Goal: Transaction & Acquisition: Purchase product/service

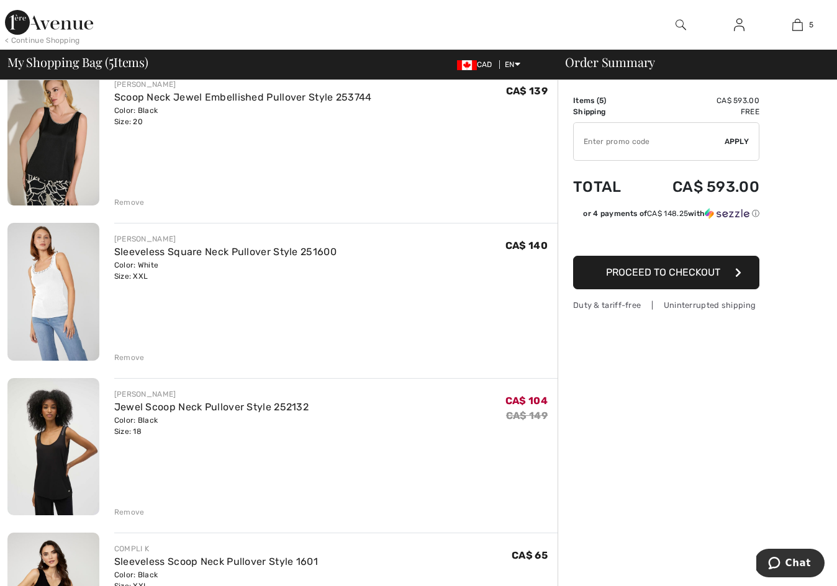
scroll to position [114, 0]
click at [124, 354] on div "Remove" at bounding box center [129, 357] width 30 height 11
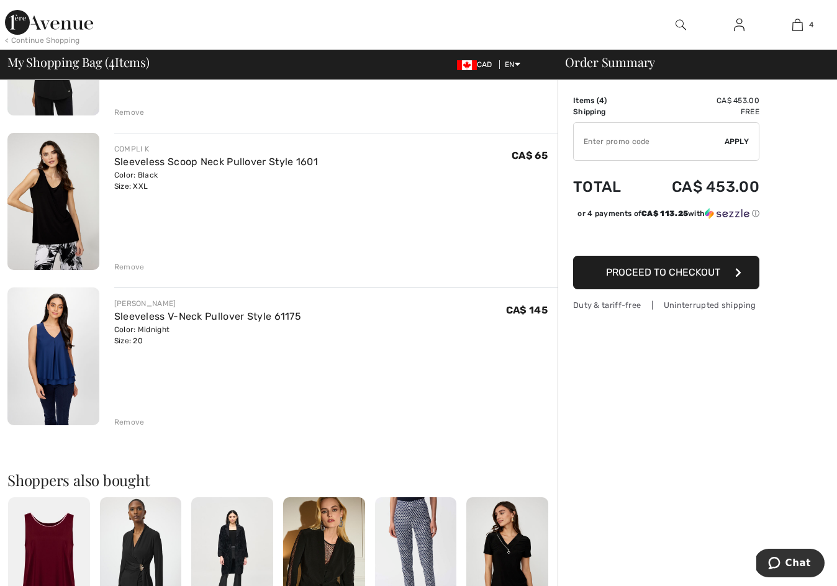
scroll to position [361, 0]
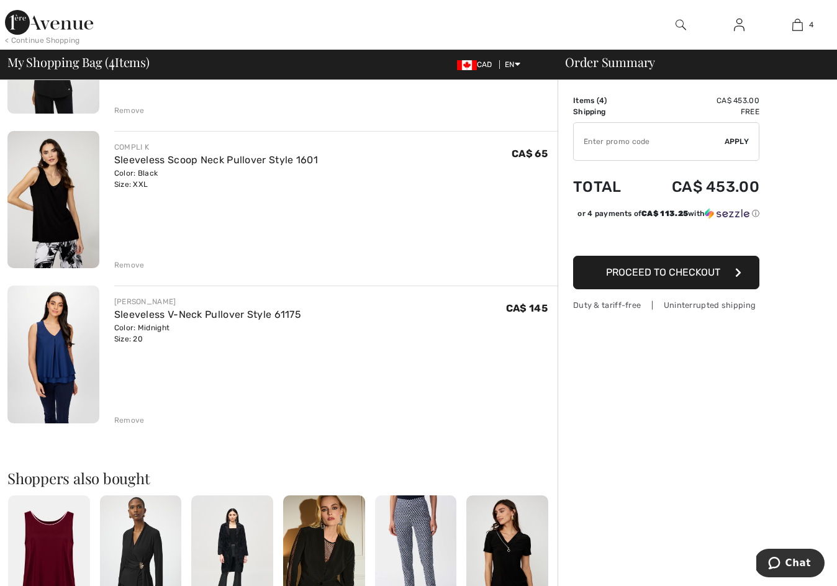
click at [127, 418] on div "Remove" at bounding box center [129, 420] width 30 height 11
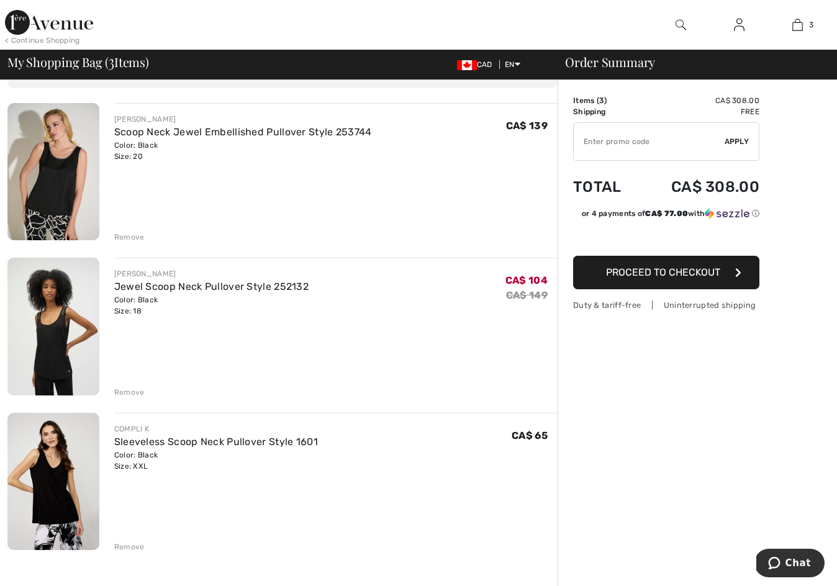
scroll to position [72, 0]
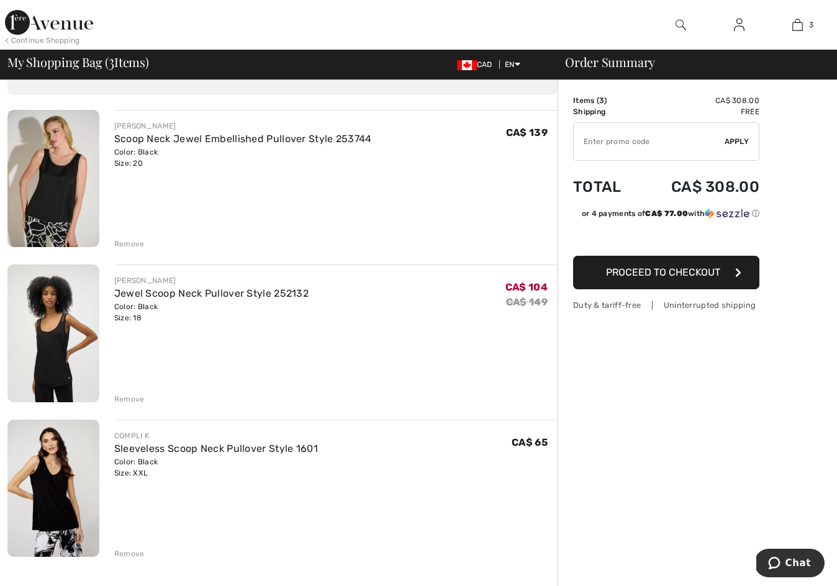
click at [595, 141] on input "TEXT" at bounding box center [648, 141] width 151 height 37
click at [204, 411] on div "JOSEPH RIBKOFF Scoop Neck Jewel Embellished Pullover Style 253744 Color: Black …" at bounding box center [282, 587] width 550 height 954
click at [591, 137] on input "TEXT" at bounding box center [648, 141] width 151 height 37
type input "NEW15"
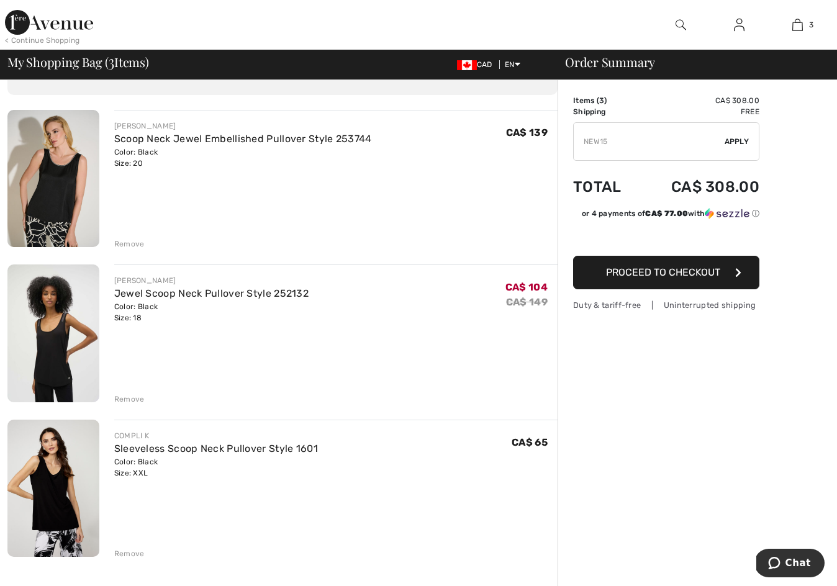
click at [736, 137] on span "Apply" at bounding box center [736, 141] width 25 height 11
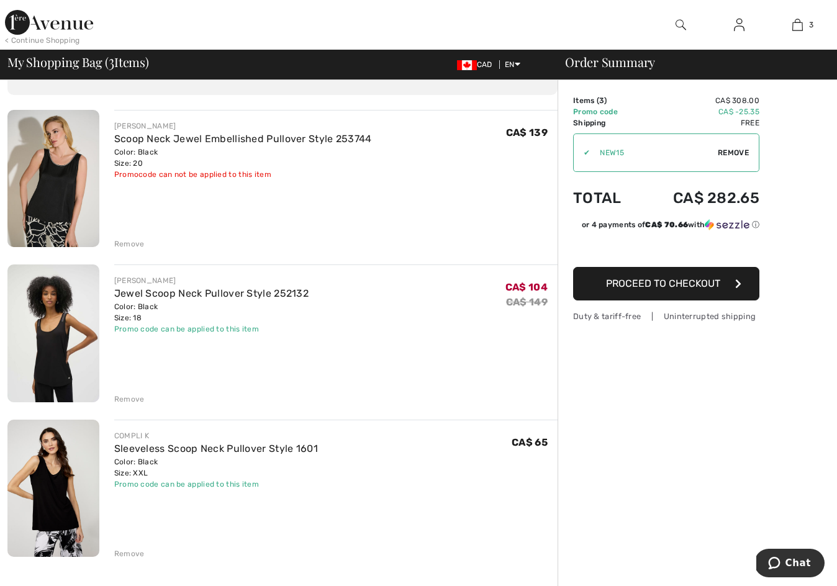
click at [648, 281] on span "Proceed to Checkout" at bounding box center [663, 283] width 114 height 12
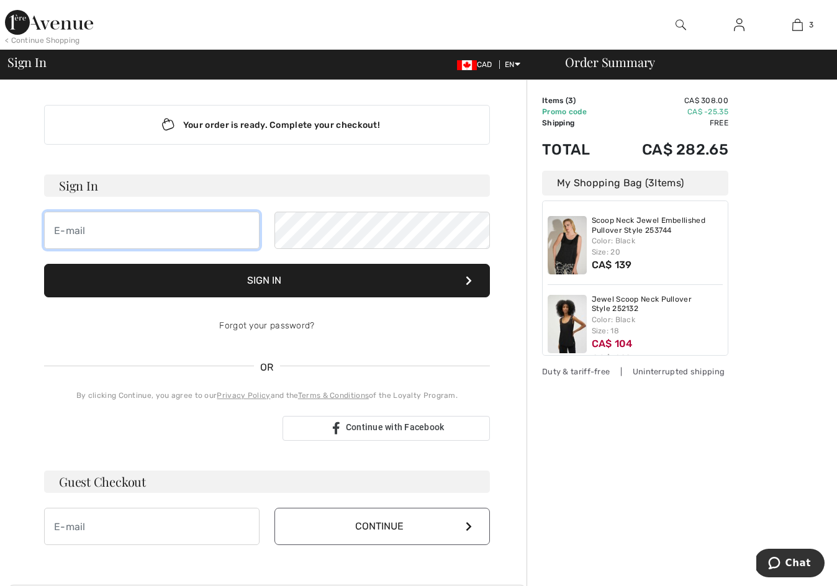
type input "darcierogers@shaw.ca"
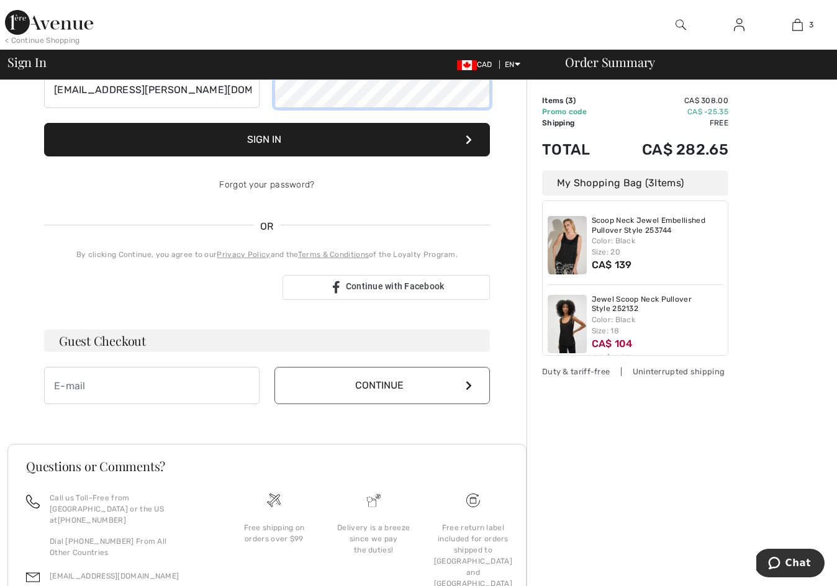
scroll to position [159, 0]
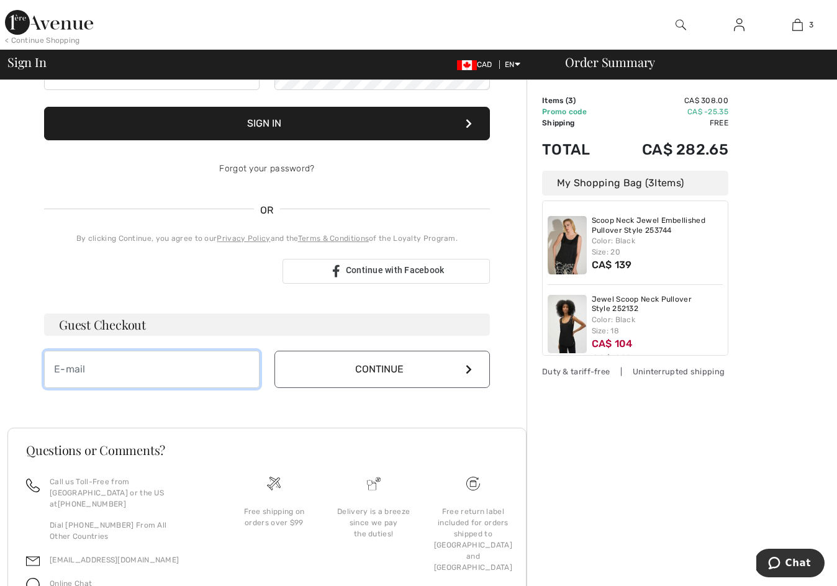
click at [93, 372] on input "email" at bounding box center [151, 369] width 215 height 37
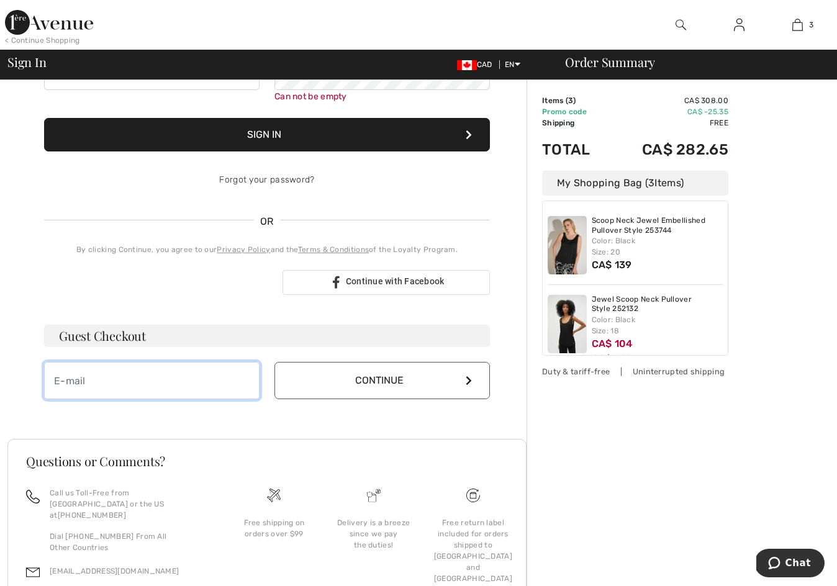
type input "darcierogers@shaw.ca"
click at [385, 375] on button "Continue" at bounding box center [381, 380] width 215 height 37
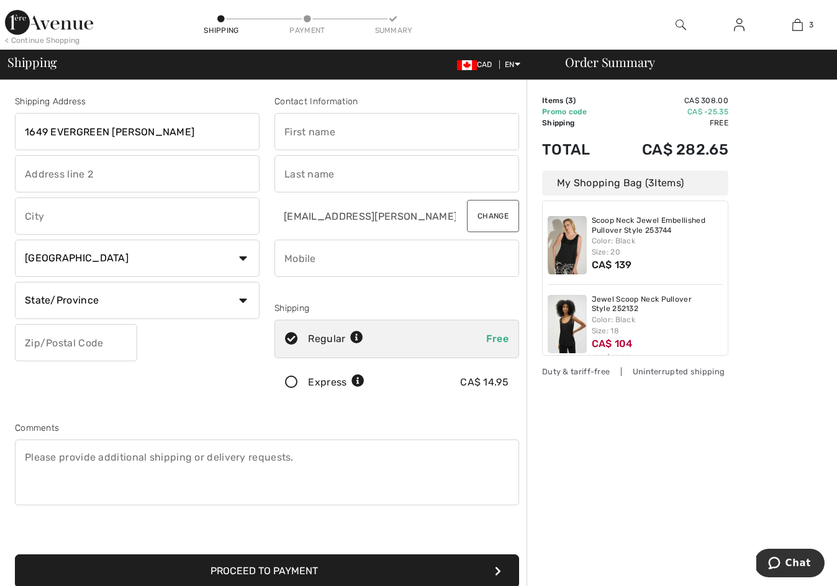
type input "1649 EVERGREEN HILL SW"
click at [148, 166] on input "text" at bounding box center [137, 173] width 244 height 37
type input "CALGARY"
type input "Calgary"
select select "AB"
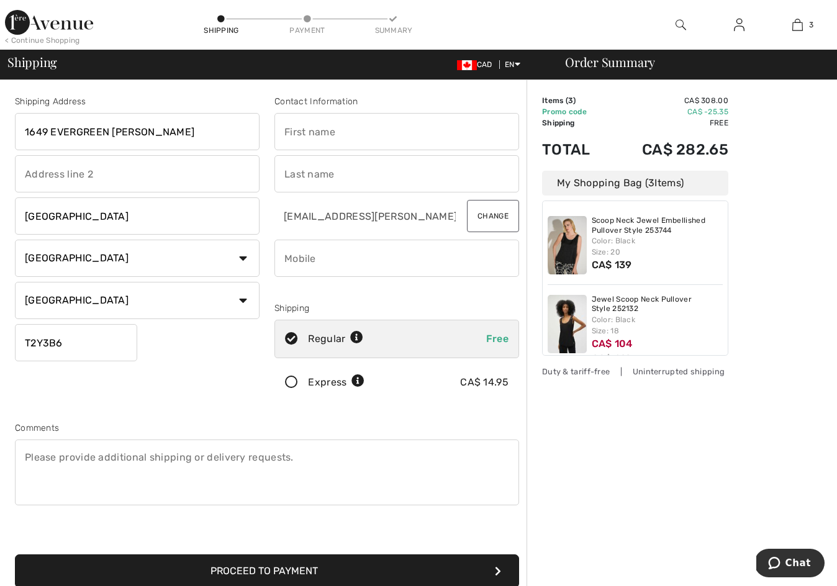
type input "T2Y3B6"
click at [300, 131] on input "text" at bounding box center [396, 131] width 244 height 37
type input "DARCELL"
type input "ROGERS"
type input "4038375151"
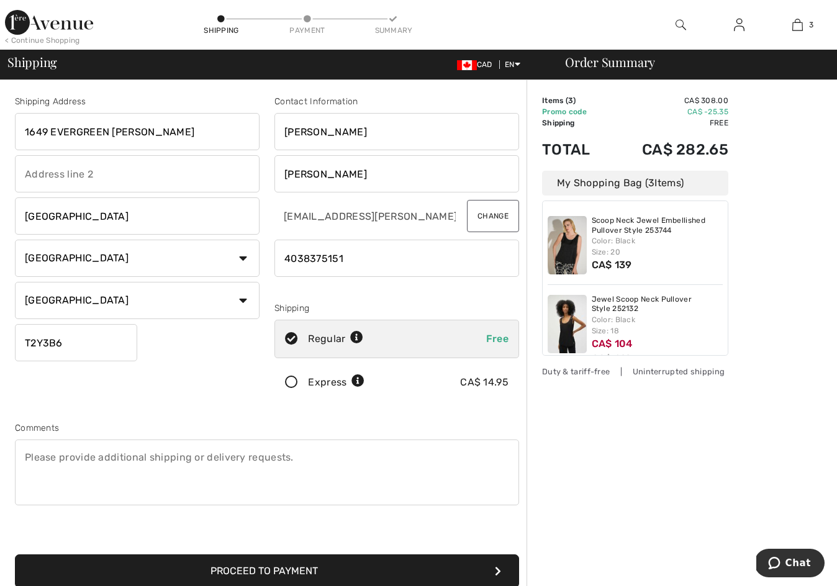
click at [267, 571] on button "Proceed to Payment" at bounding box center [267, 571] width 504 height 34
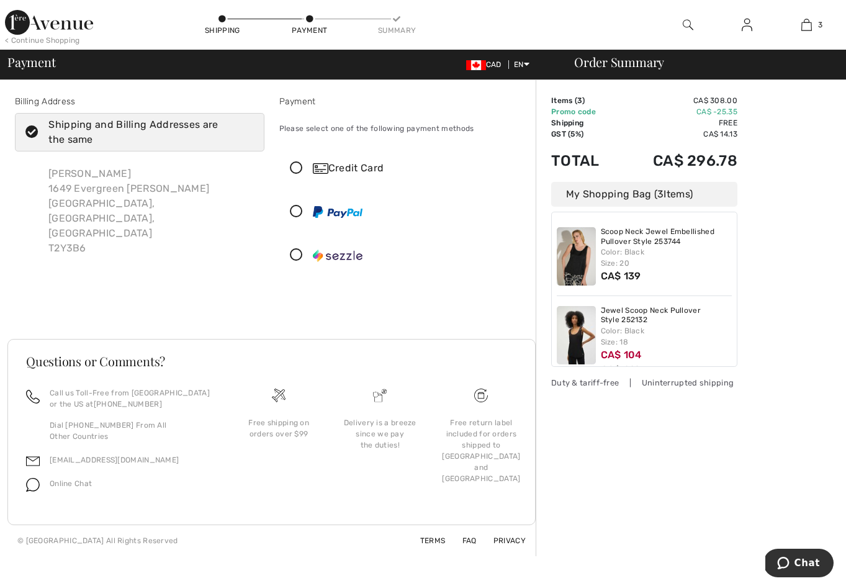
click at [295, 165] on icon at bounding box center [296, 168] width 33 height 13
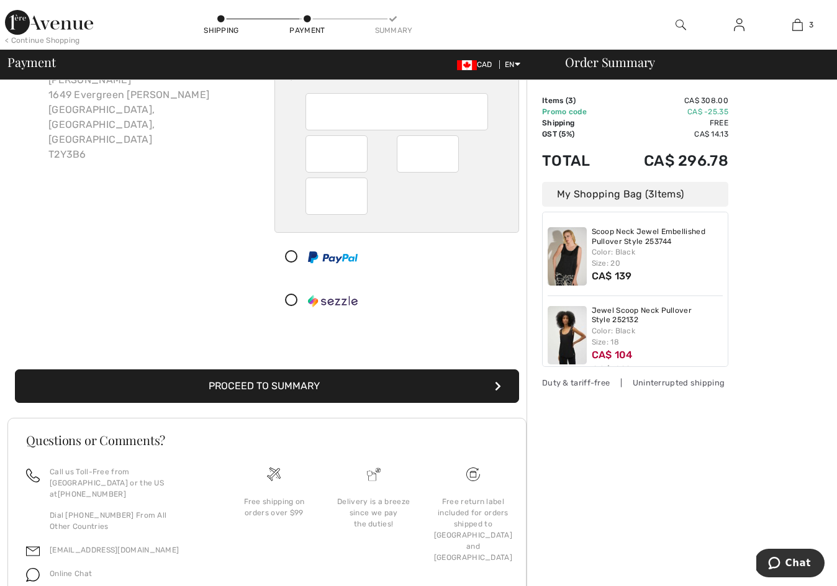
scroll to position [96, 0]
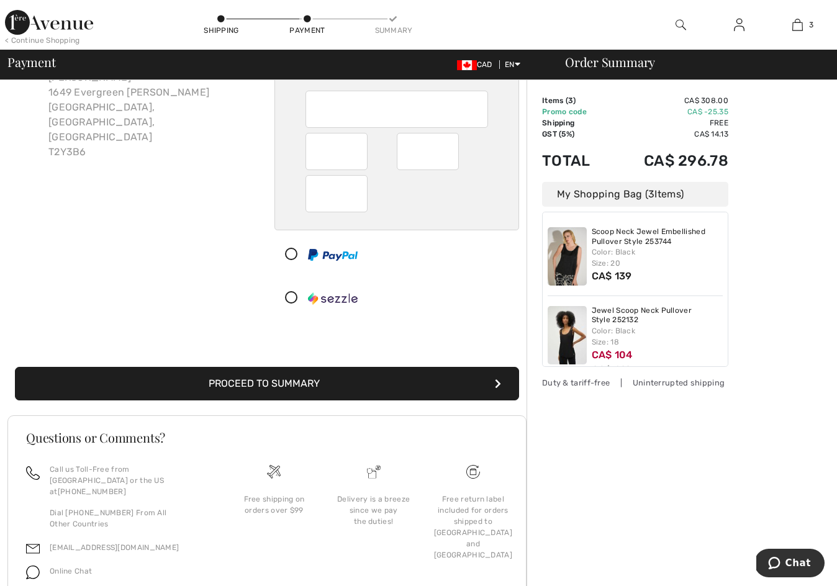
click at [246, 381] on button "Proceed to Summary" at bounding box center [267, 384] width 504 height 34
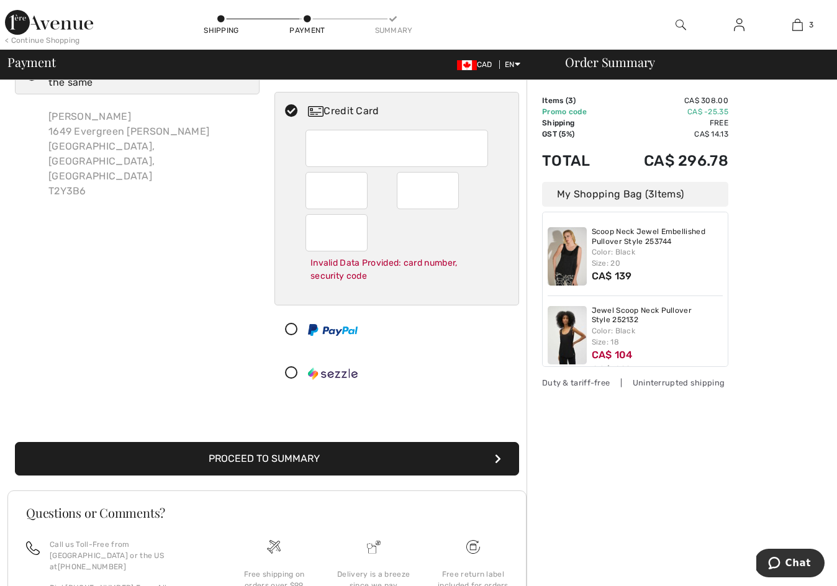
scroll to position [50, 0]
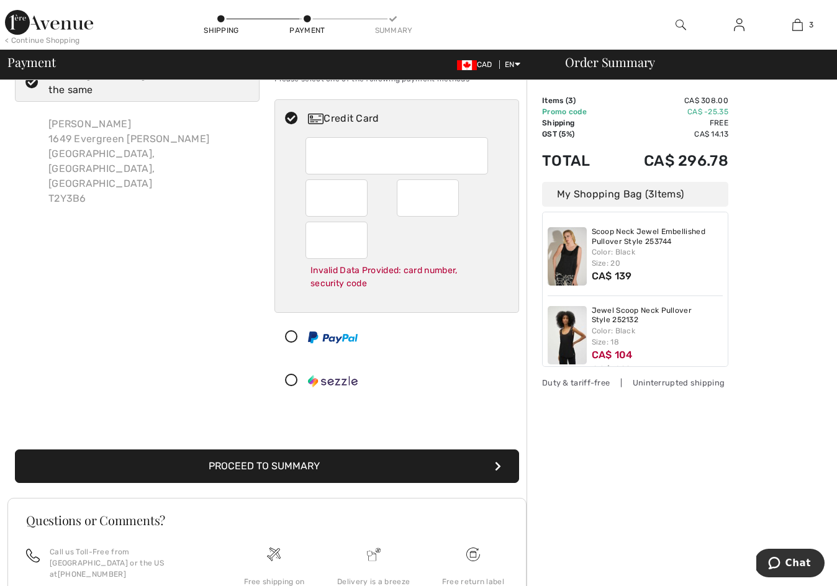
click at [223, 240] on div "Billing Address Shipping and Billing Addresses are the same Darcell Rogers 1649…" at bounding box center [136, 224] width 259 height 359
click at [259, 263] on div "Billing Address Shipping and Billing Addresses are the same Darcell Rogers 1649…" at bounding box center [136, 224] width 259 height 359
click at [294, 117] on icon at bounding box center [291, 118] width 33 height 13
click at [242, 459] on button "Proceed to Summary" at bounding box center [267, 466] width 504 height 34
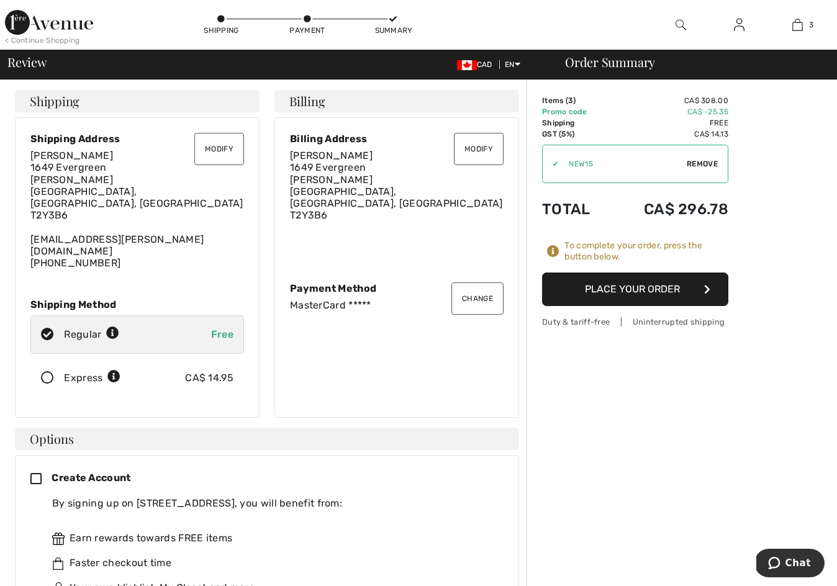
click at [633, 283] on button "Place Your Order" at bounding box center [635, 289] width 186 height 34
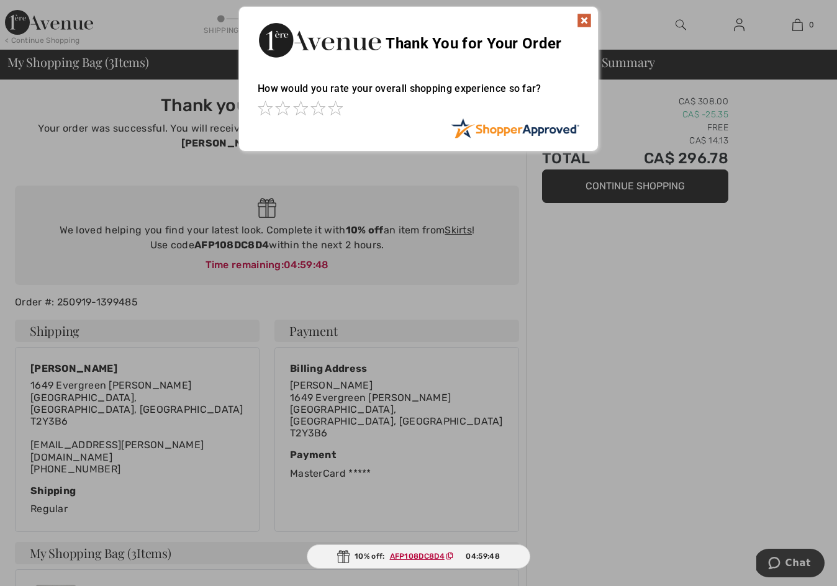
click at [580, 18] on img at bounding box center [583, 20] width 15 height 15
